Goal: Check status: Check status

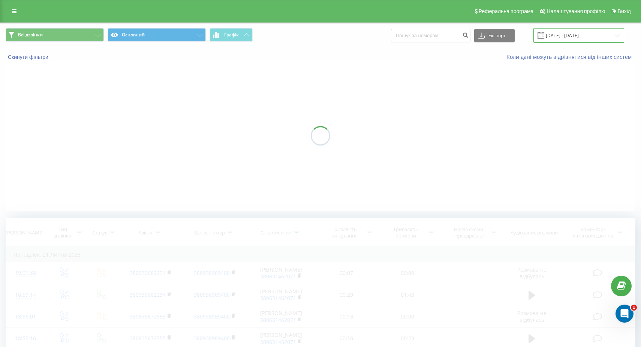
click at [618, 34] on input "[DATE] - [DATE]" at bounding box center [578, 35] width 91 height 15
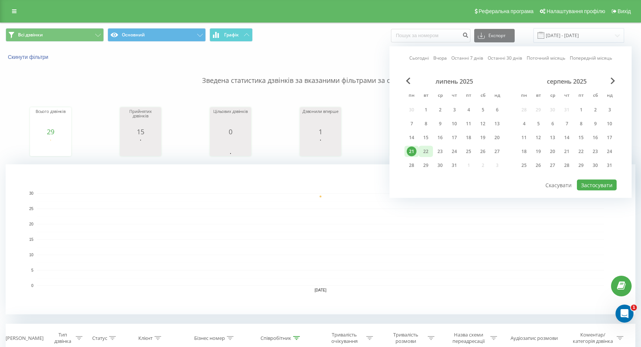
click at [428, 150] on div "22" at bounding box center [426, 152] width 10 height 10
click at [583, 150] on div "22" at bounding box center [581, 152] width 10 height 10
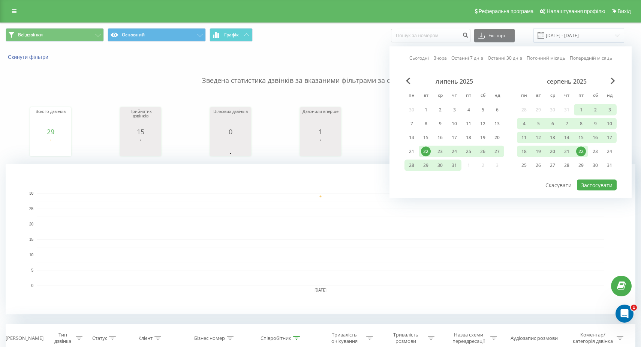
click at [579, 157] on div "серпень 2025 пн вт ср чт пт сб нд 28 29 30 31 1 2 3 4 5 6 7 8 9 10 11 12 13 14 …" at bounding box center [567, 126] width 100 height 96
click at [582, 153] on div "22" at bounding box center [581, 152] width 10 height 10
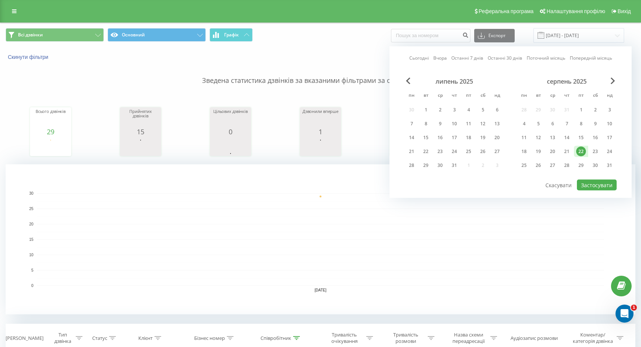
click at [587, 178] on div "липень 2025 пн вт ср чт пт сб нд 30 1 2 3 4 5 6 7 8 9 10 11 12 13 14 15 16 17 1…" at bounding box center [510, 128] width 212 height 101
click at [587, 183] on button "Застосувати" at bounding box center [597, 184] width 40 height 11
type input "[DATE] - [DATE]"
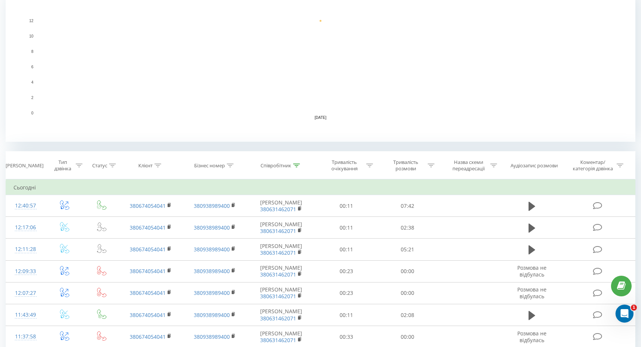
scroll to position [9, 0]
